Goal: Information Seeking & Learning: Learn about a topic

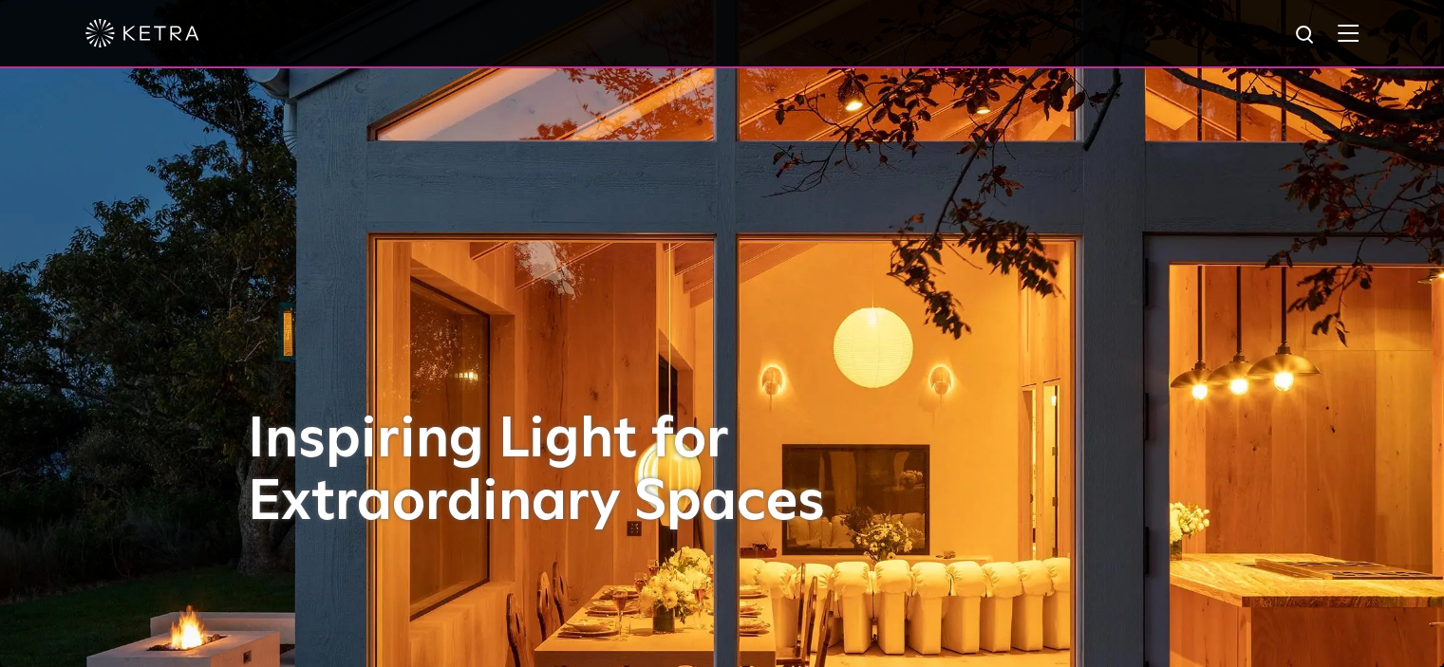
click at [1358, 37] on img at bounding box center [1347, 33] width 21 height 18
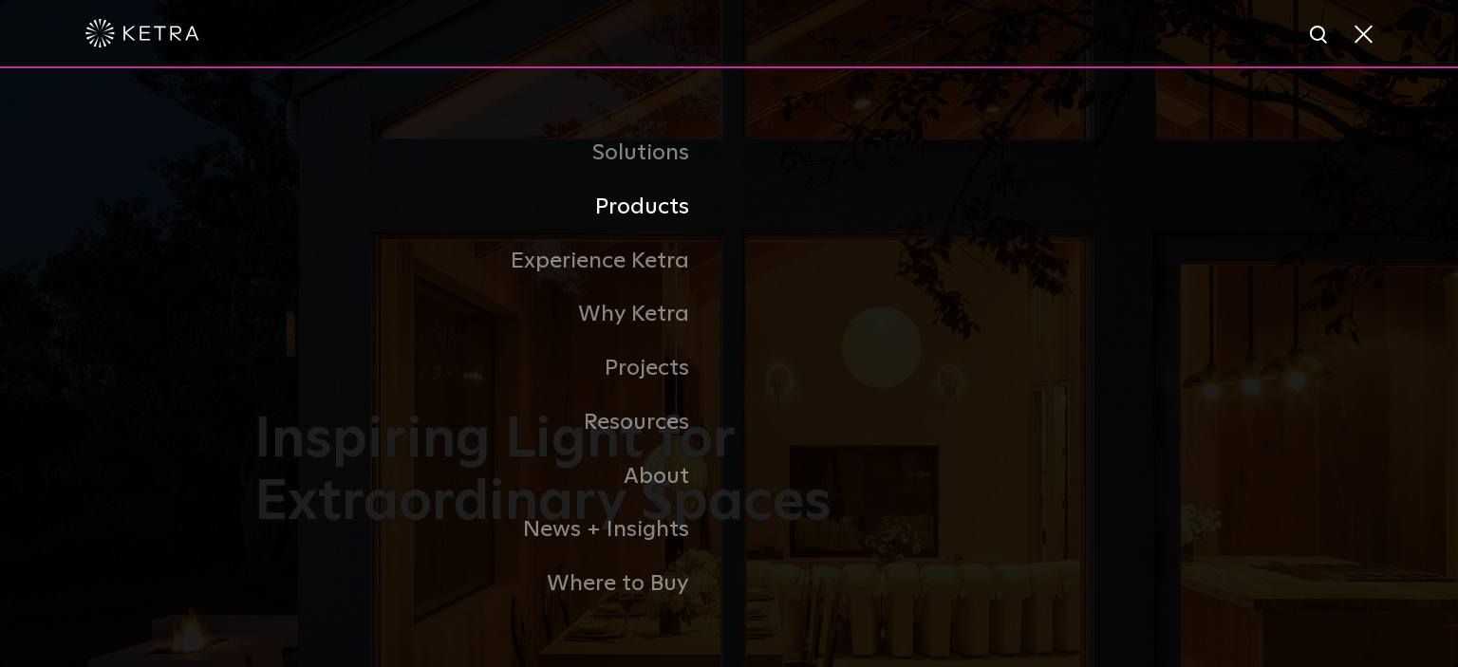
click at [625, 215] on link "Products" at bounding box center [491, 207] width 475 height 54
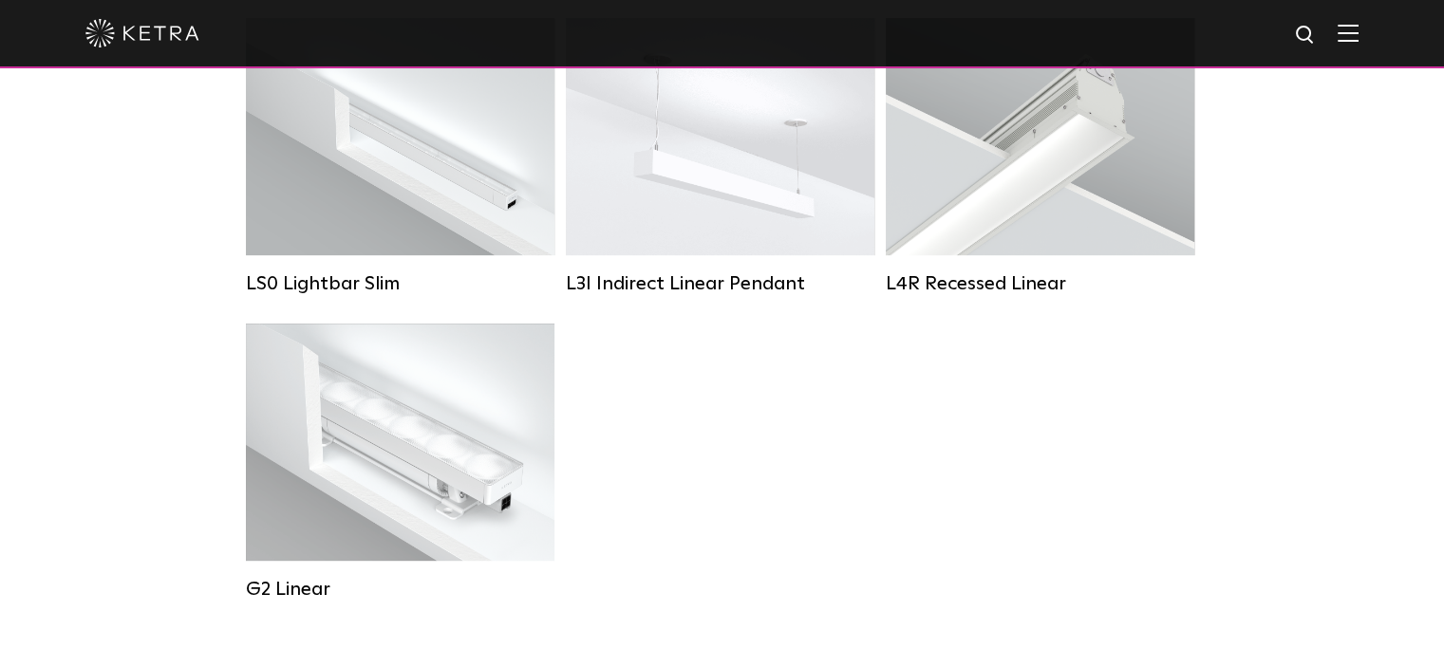
scroll to position [759, 0]
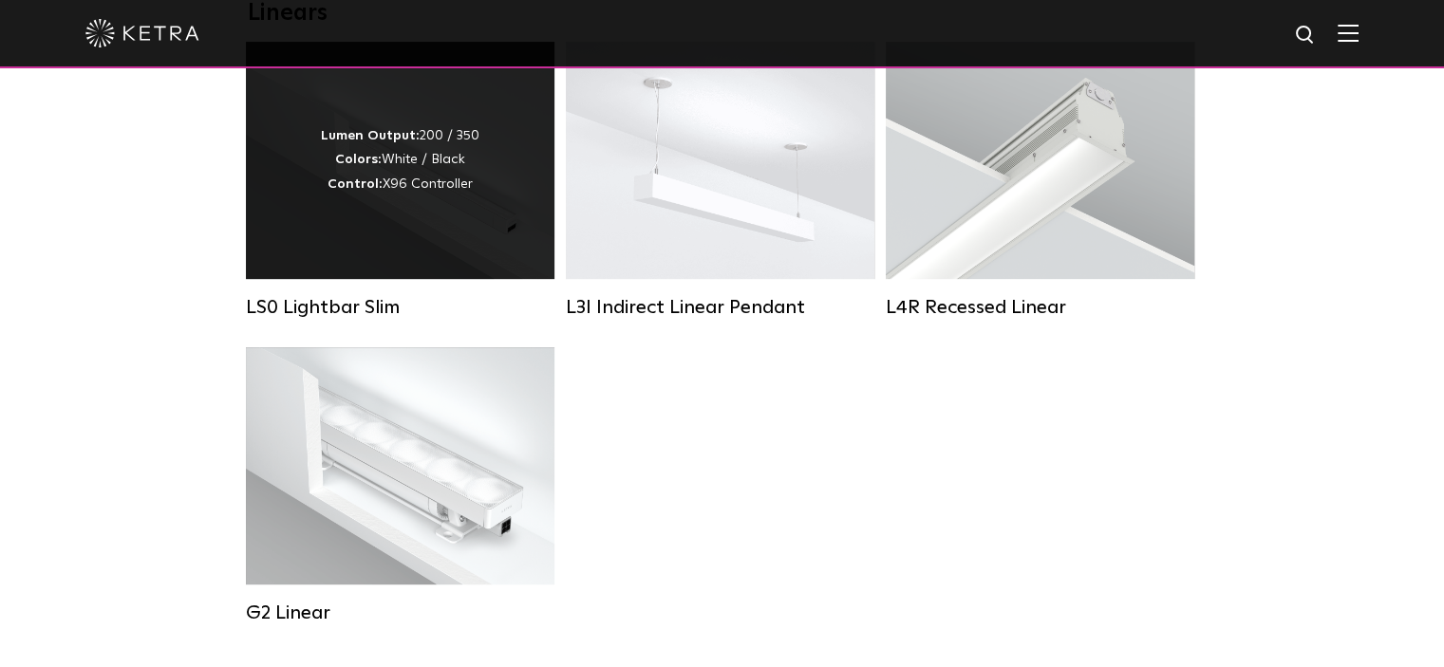
click at [495, 223] on div "Lumen Output: 200 / 350 Colors: White / Black Control: X96 Controller" at bounding box center [400, 160] width 308 height 237
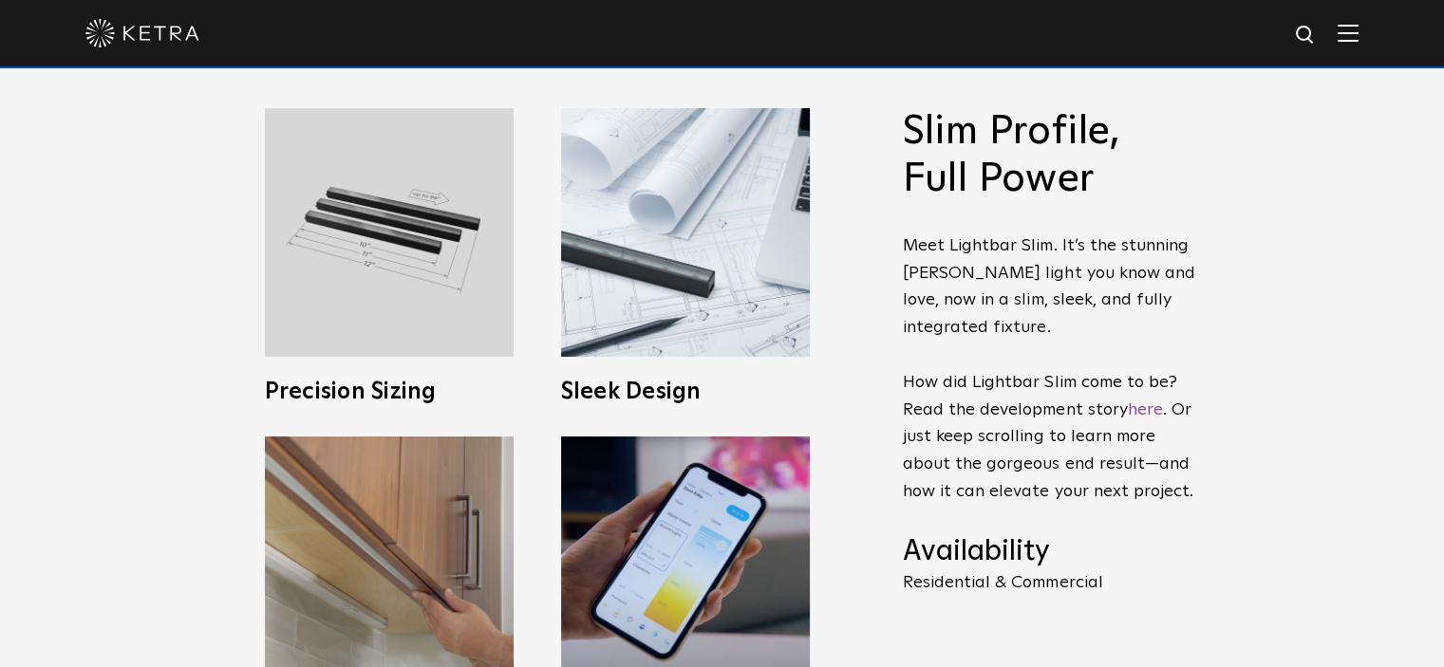
scroll to position [949, 0]
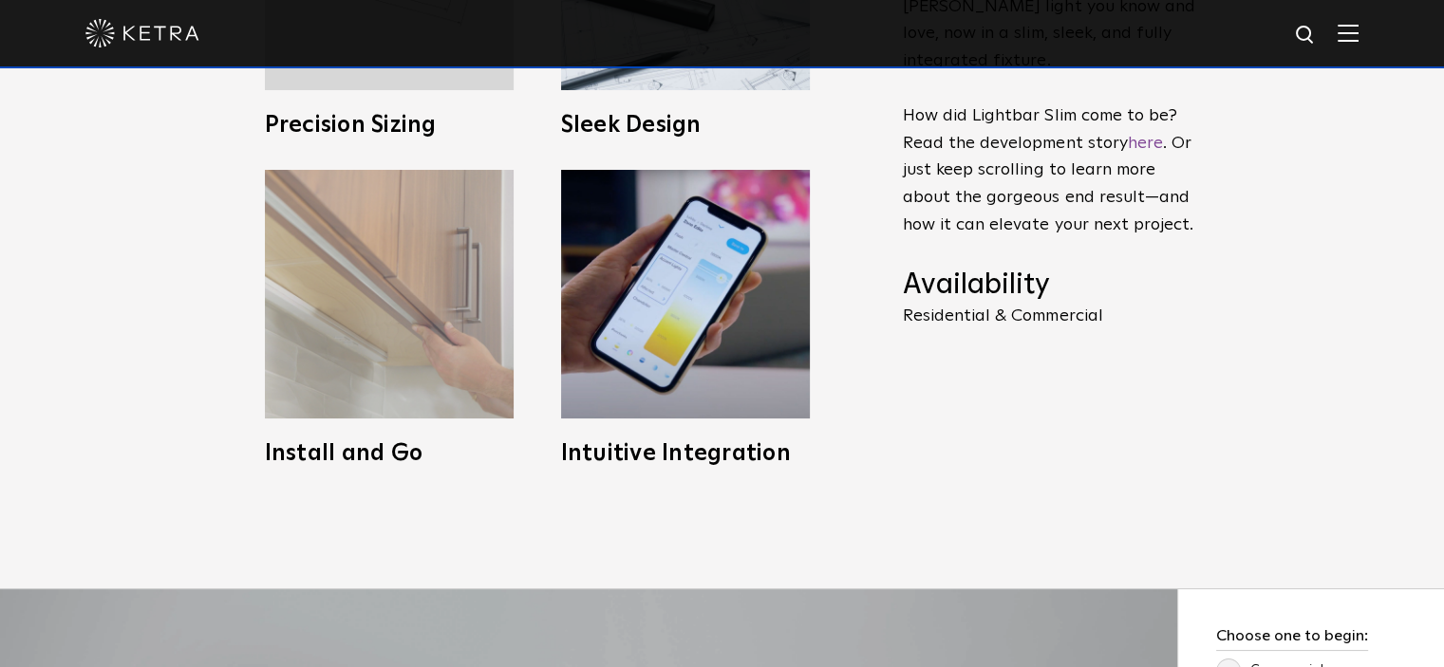
click at [421, 345] on img at bounding box center [389, 294] width 249 height 249
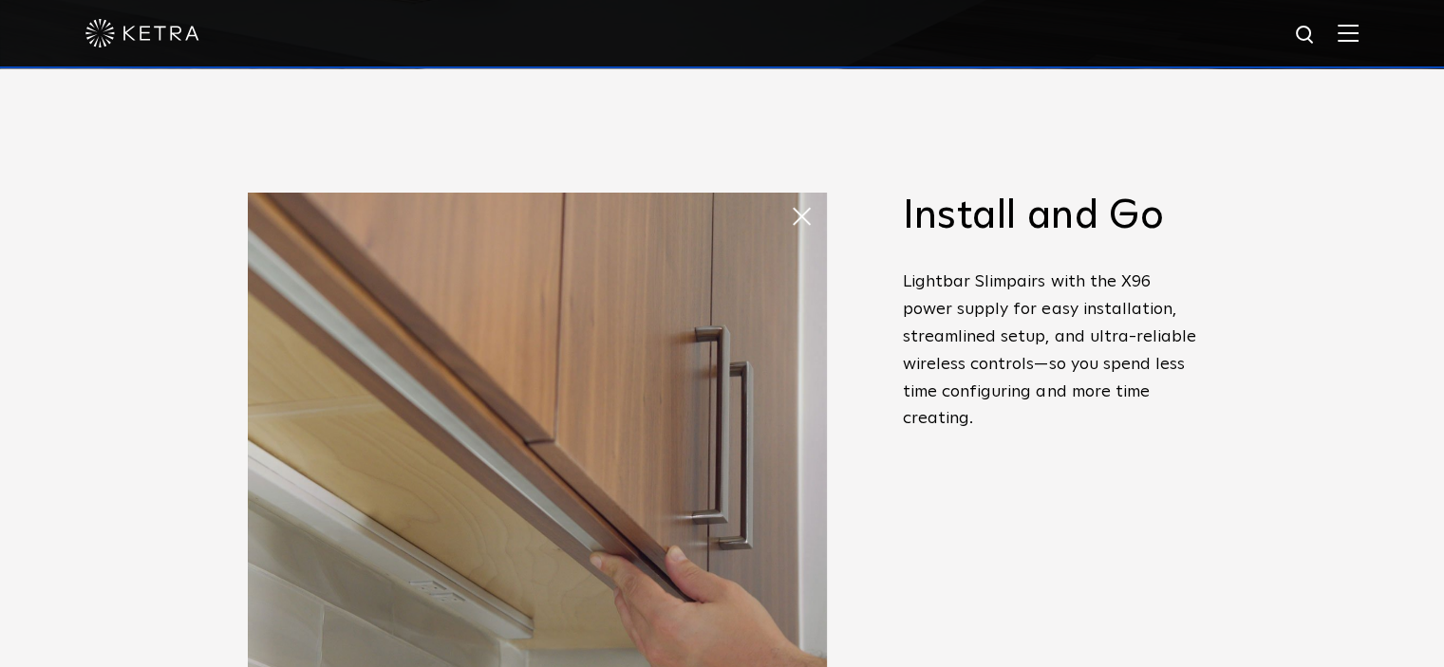
scroll to position [569, 0]
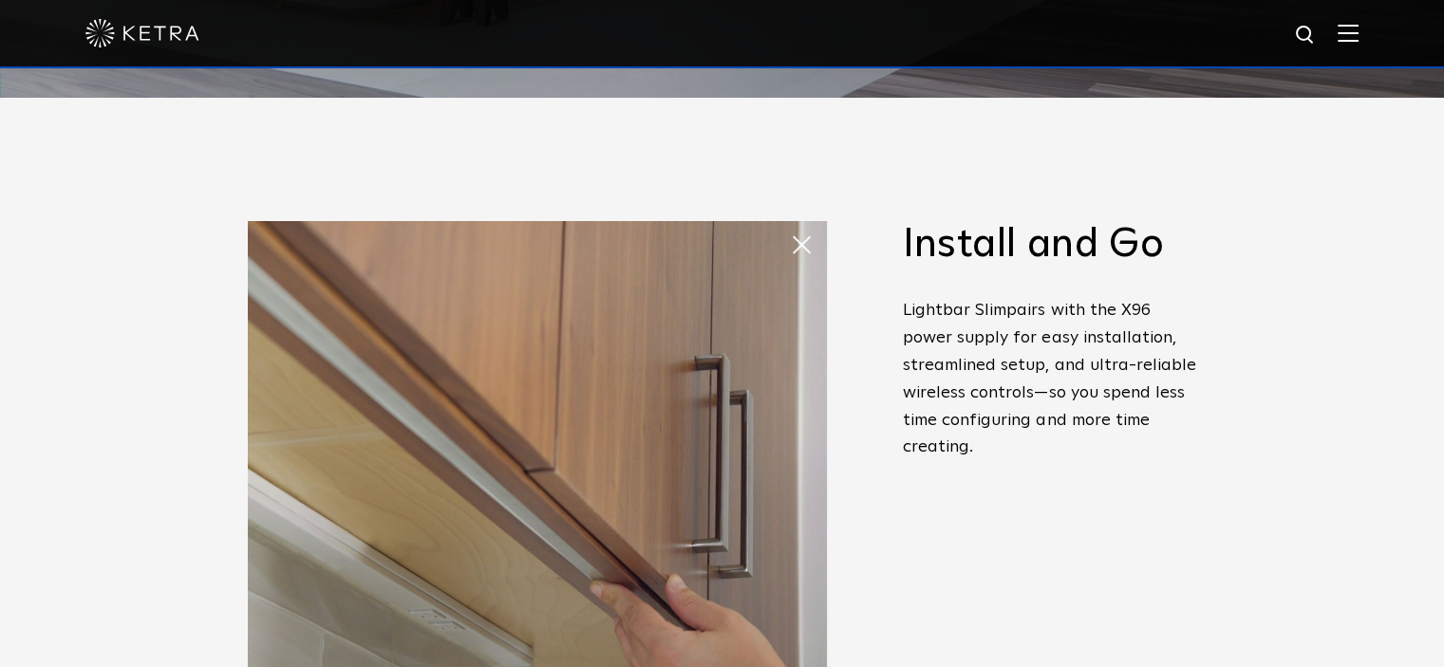
click at [816, 248] on span at bounding box center [809, 245] width 38 height 38
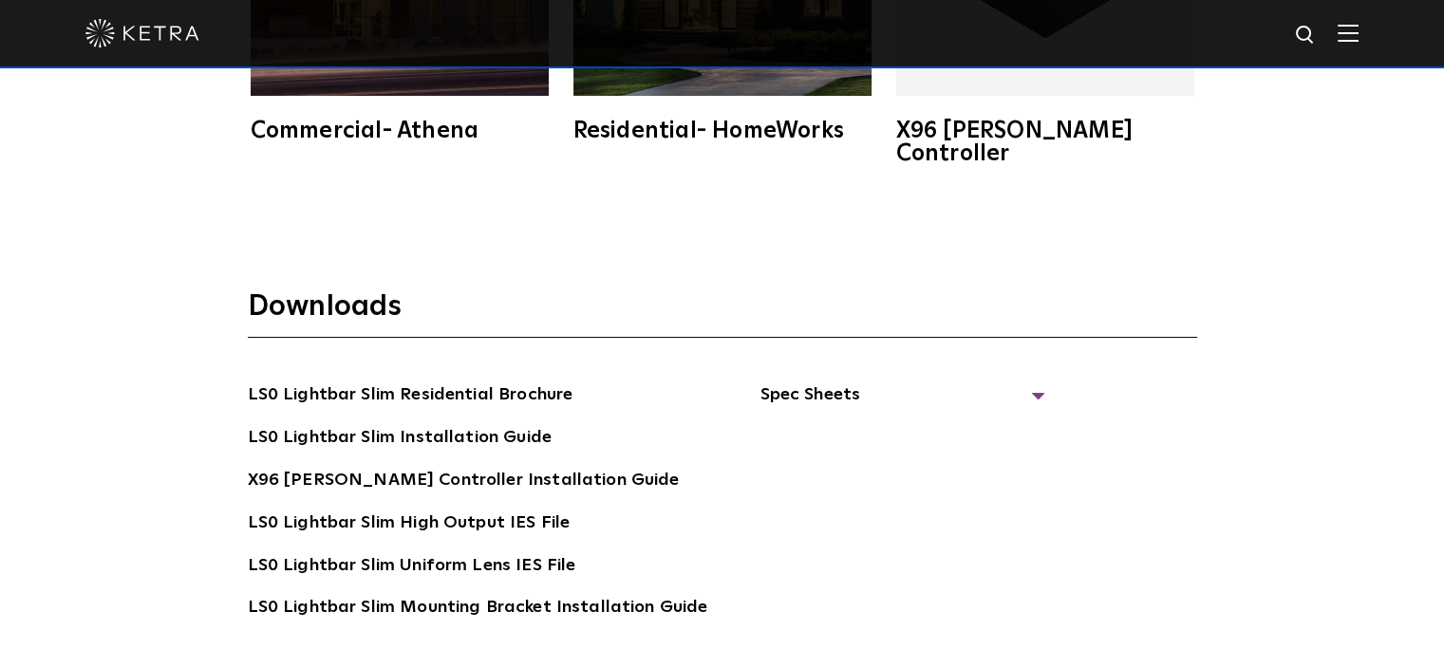
scroll to position [3227, 0]
